Goal: Task Accomplishment & Management: Manage account settings

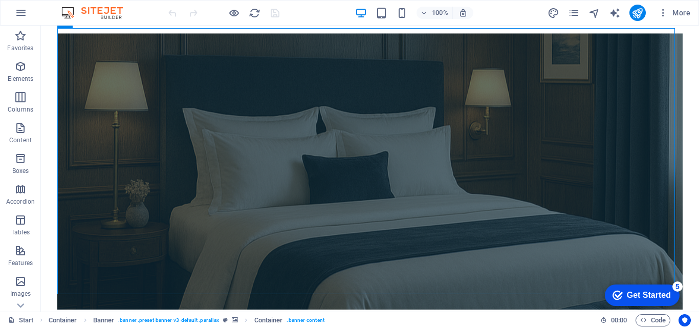
scroll to position [68, 0]
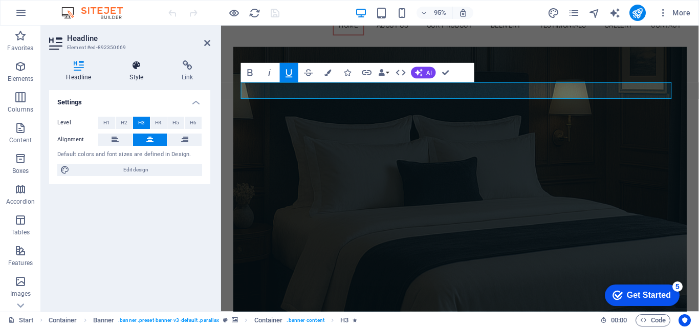
click at [129, 71] on h4 "Style" at bounding box center [139, 71] width 52 height 22
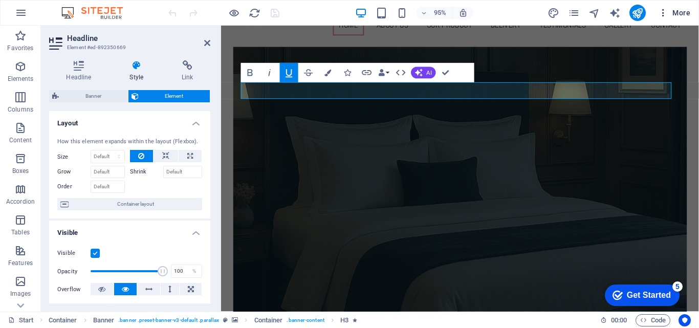
click at [662, 15] on icon "button" at bounding box center [663, 13] width 10 height 10
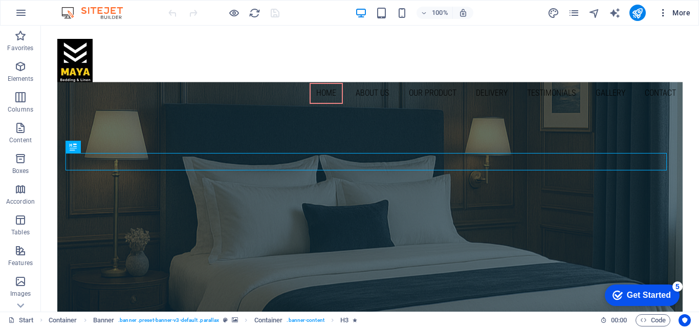
click at [661, 15] on icon "button" at bounding box center [663, 13] width 10 height 10
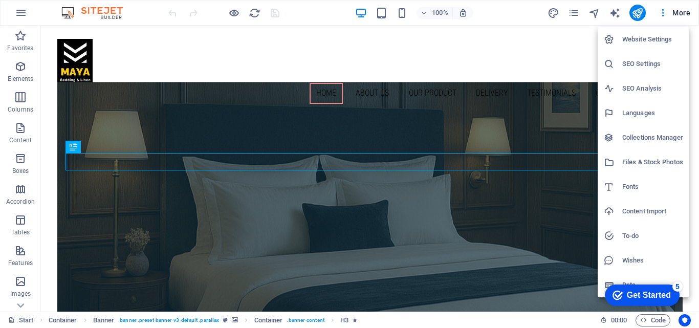
click at [20, 12] on div at bounding box center [349, 164] width 699 height 328
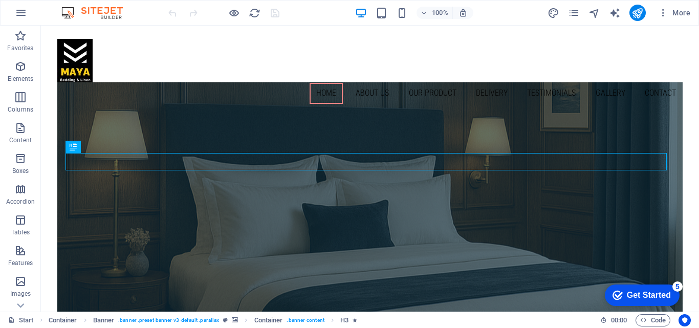
click at [20, 12] on icon "button" at bounding box center [21, 13] width 12 height 12
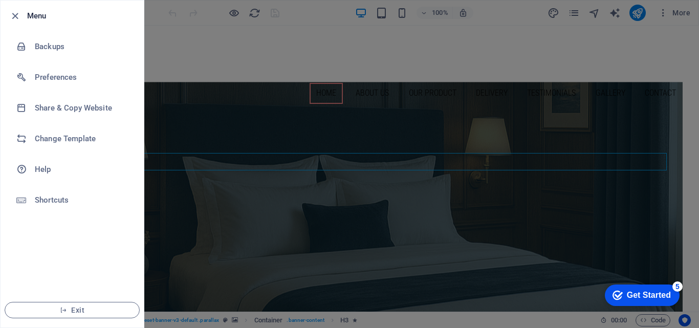
click at [170, 63] on div at bounding box center [349, 164] width 699 height 328
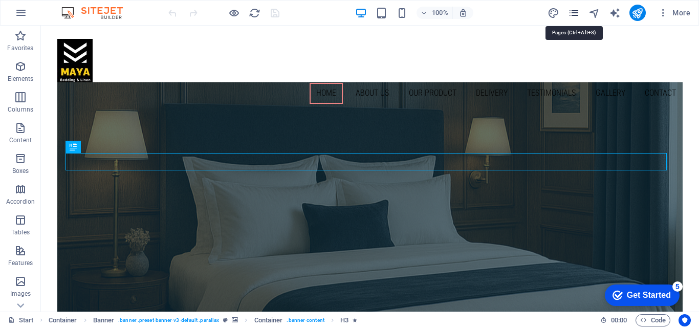
click at [579, 11] on icon "pages" at bounding box center [574, 13] width 12 height 12
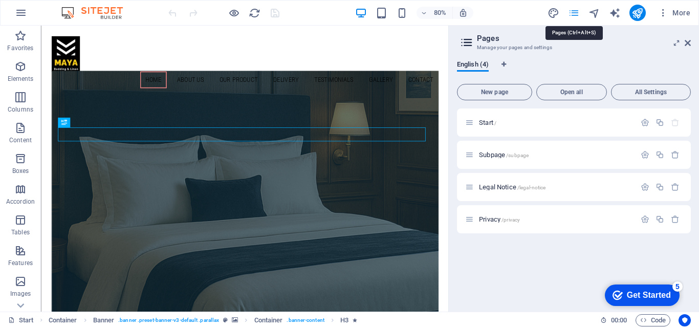
click at [579, 11] on icon "pages" at bounding box center [574, 13] width 12 height 12
click at [666, 10] on icon "button" at bounding box center [663, 13] width 10 height 10
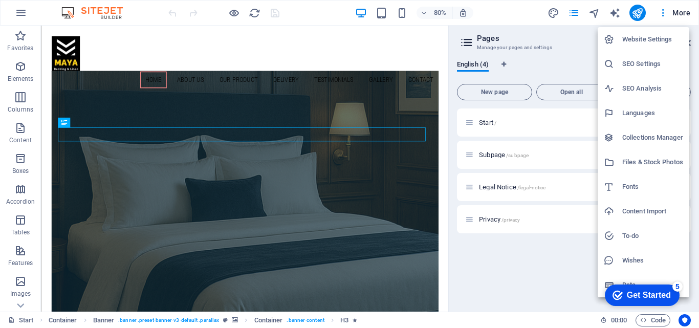
click at [641, 40] on h6 "Website Settings" at bounding box center [653, 39] width 61 height 12
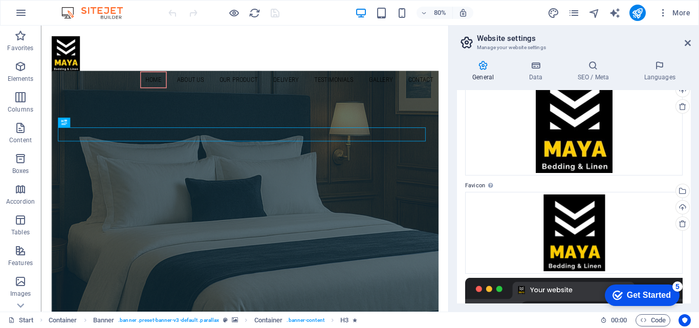
scroll to position [222, 0]
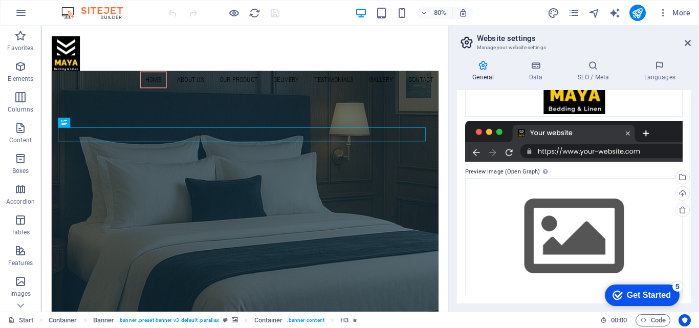
drag, startPoint x: 699, startPoint y: 234, endPoint x: 699, endPoint y: 308, distance: 73.7
click at [699, 308] on div "General Data SEO / Meta Languages Website name [DOMAIN_NAME] Logo Drag files he…" at bounding box center [574, 182] width 250 height 260
